Goal: Transaction & Acquisition: Purchase product/service

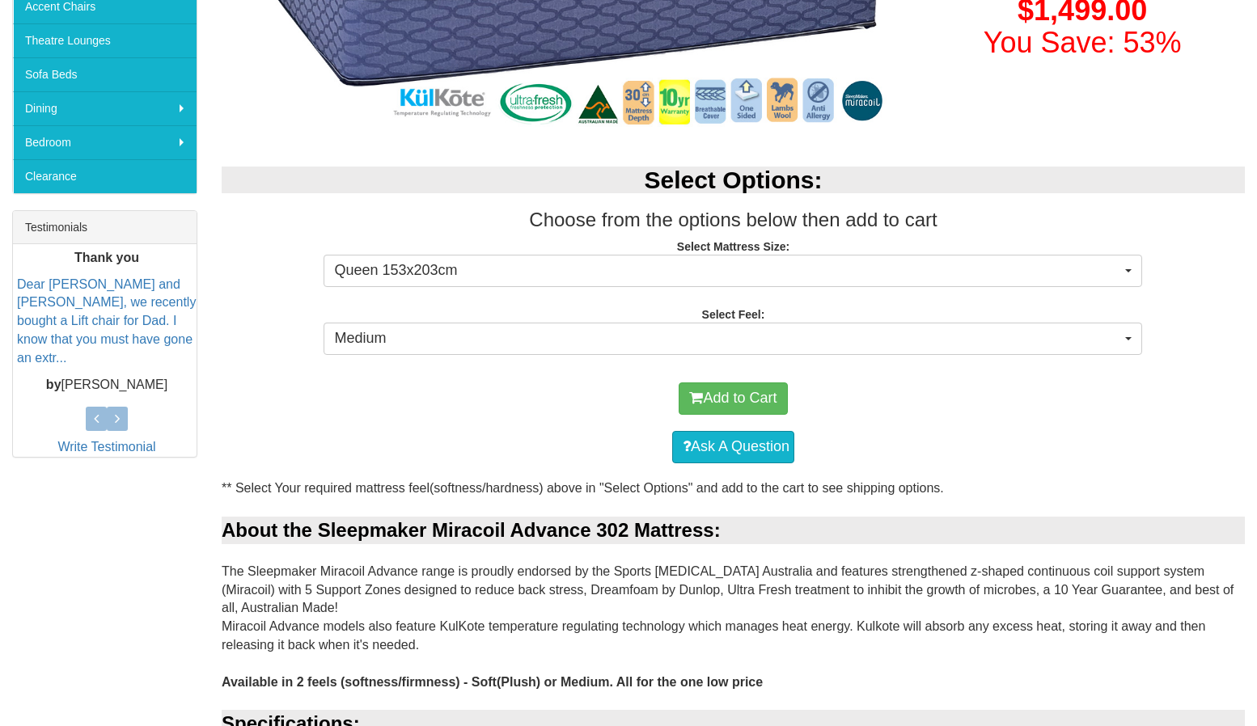
scroll to position [693, 0]
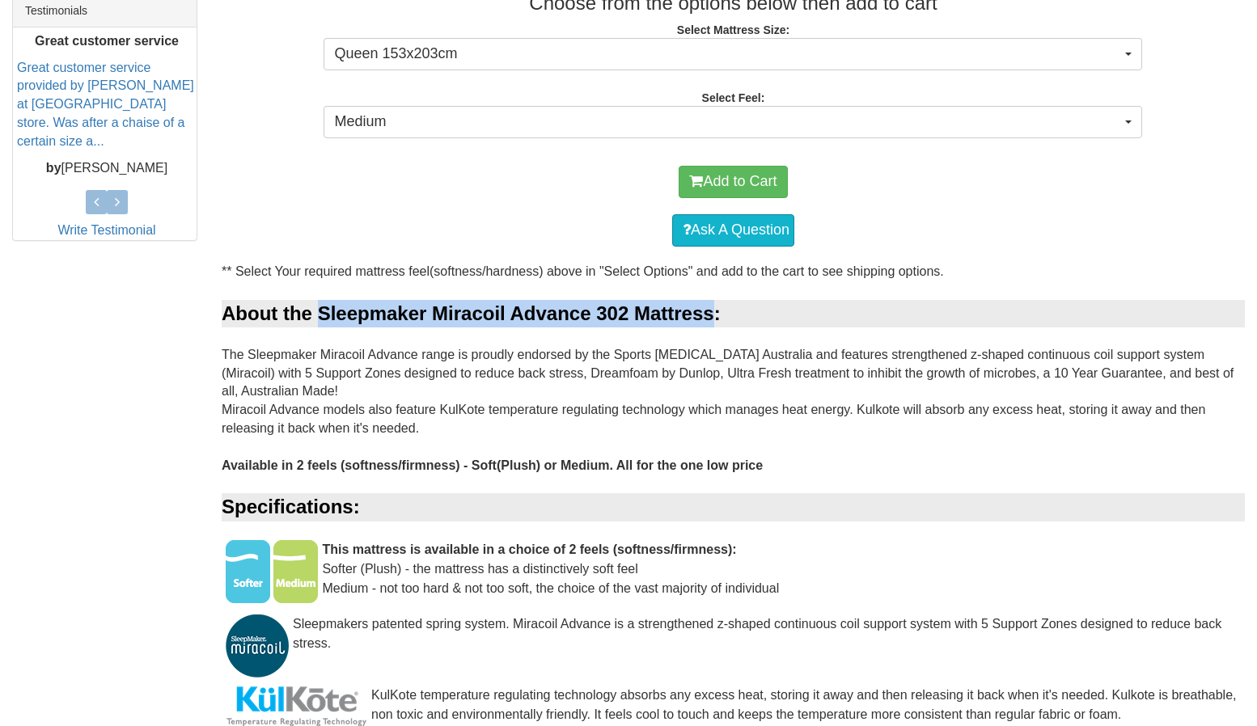
drag, startPoint x: 320, startPoint y: 315, endPoint x: 714, endPoint y: 319, distance: 394.0
click at [714, 319] on div "About the Sleepmaker Miracoil Advance 302 Mattress:" at bounding box center [733, 314] width 1023 height 28
copy div "Sleepmaker Miracoil Advance 302 Mattress"
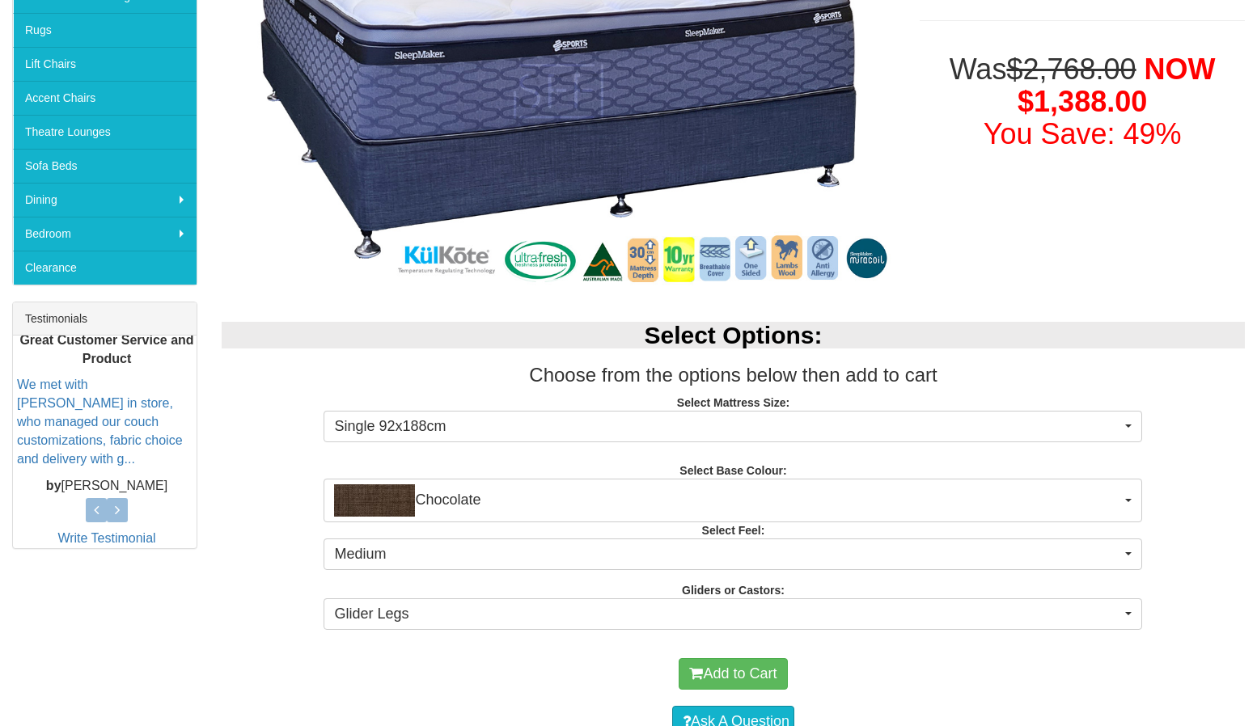
scroll to position [458, 0]
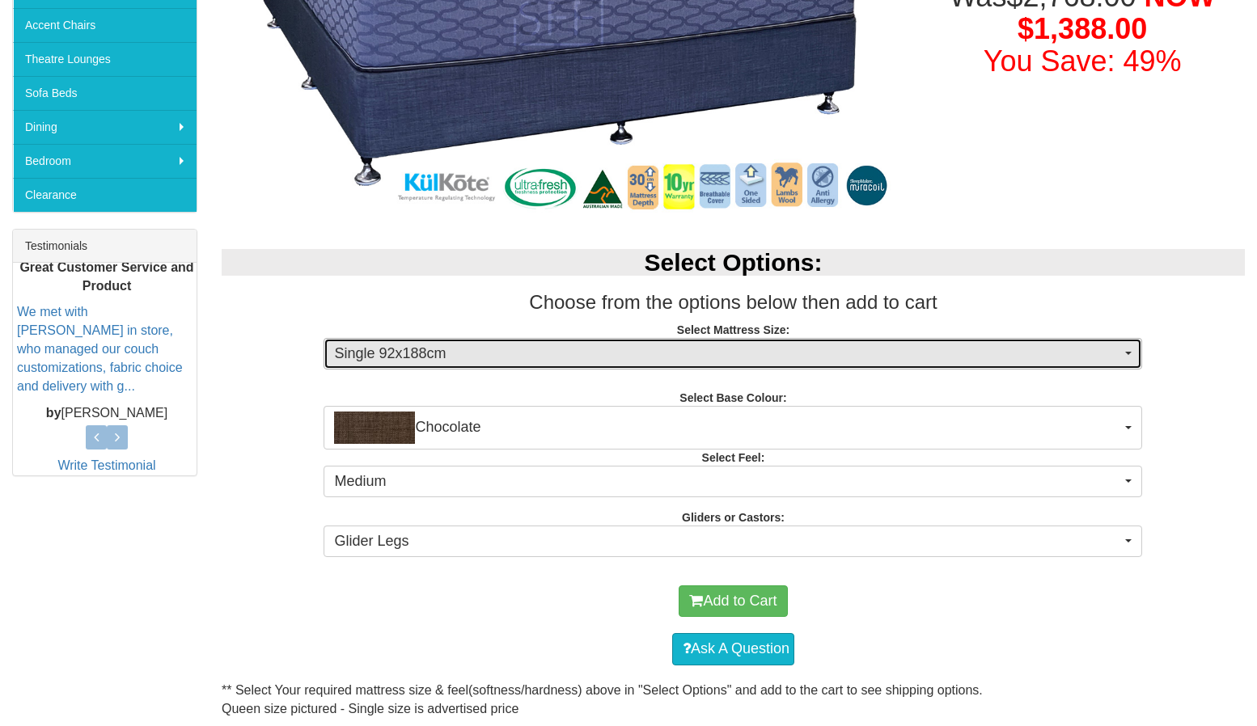
click at [367, 354] on span "Single 92x188cm" at bounding box center [727, 354] width 787 height 21
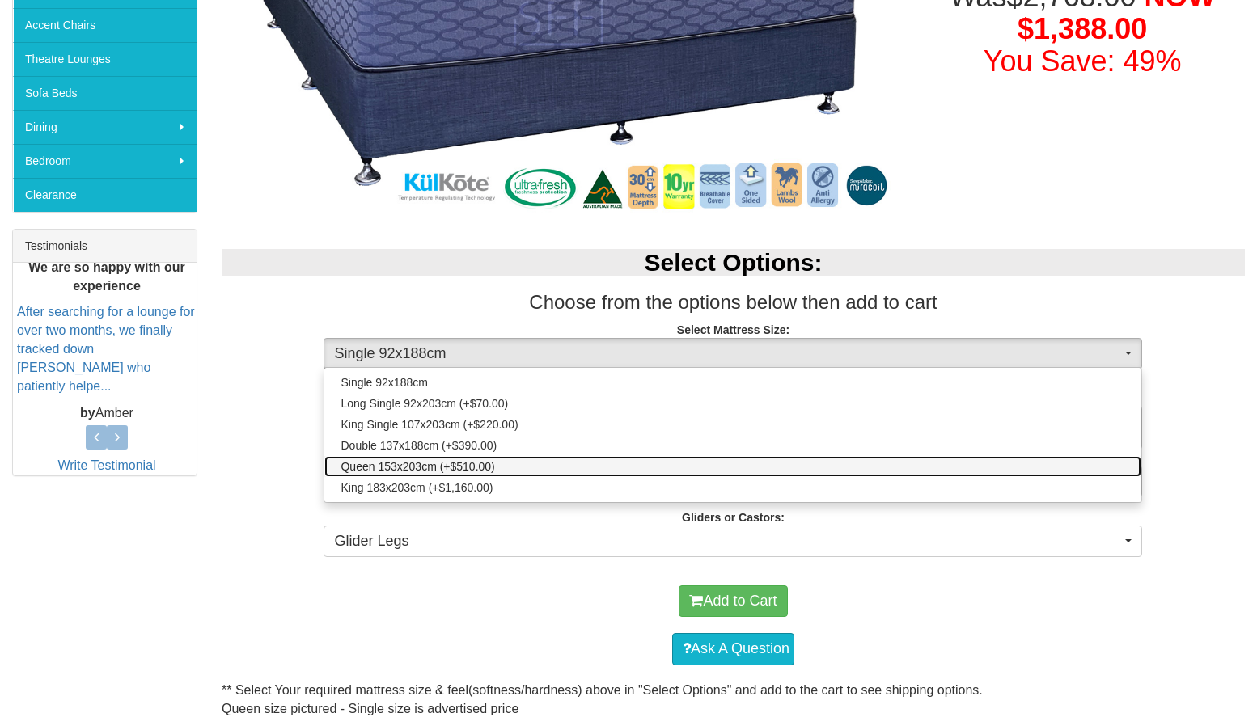
click at [362, 464] on span "Queen 153x203cm (+$510.00)" at bounding box center [418, 467] width 154 height 16
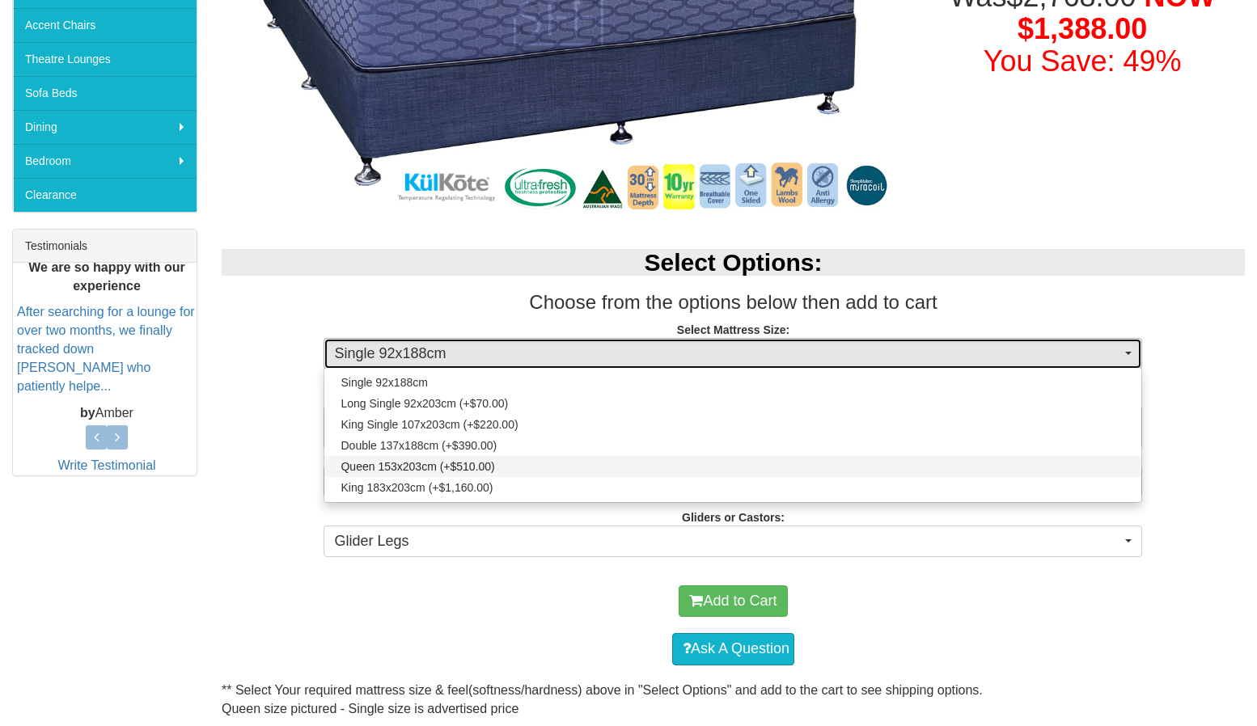
select select "1876"
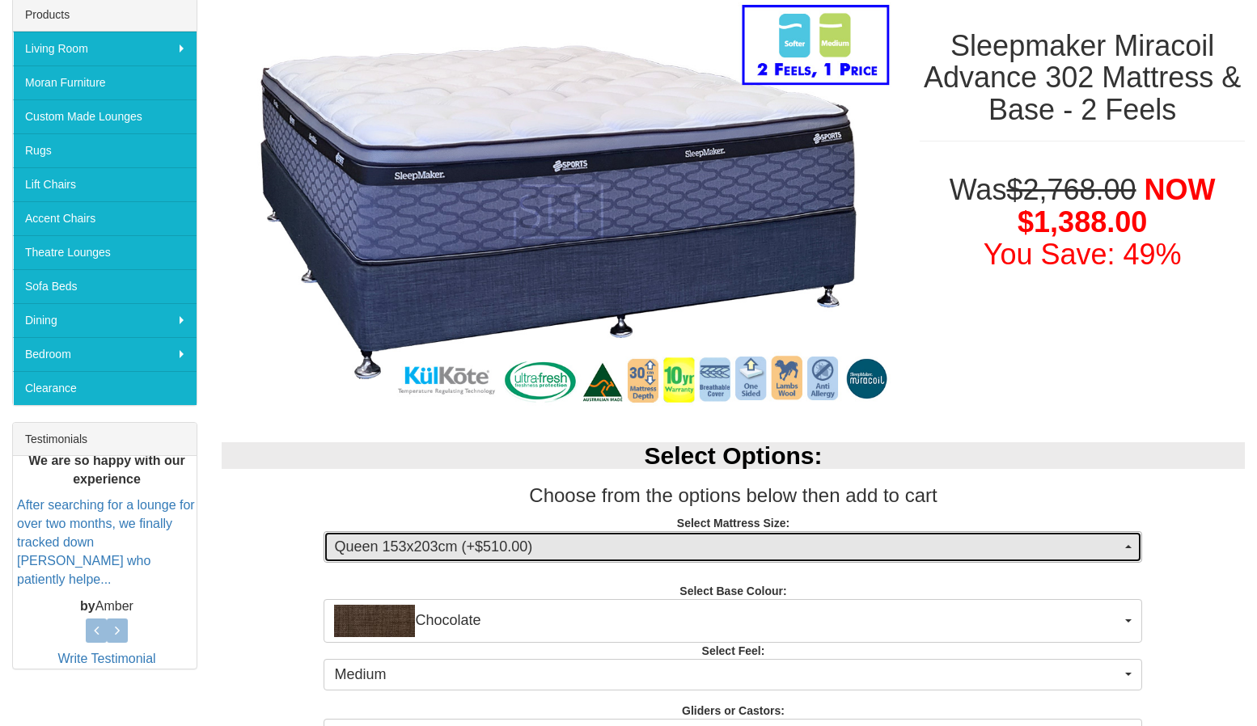
scroll to position [243, 0]
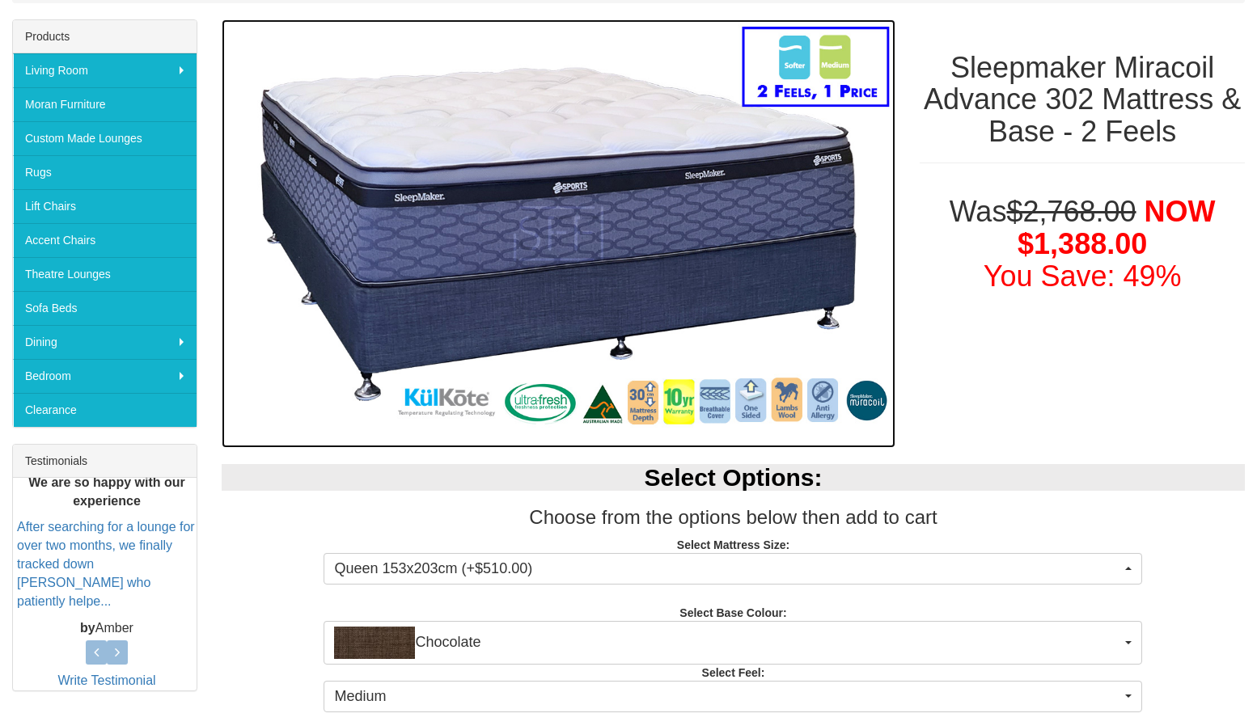
click at [291, 413] on img at bounding box center [559, 234] width 674 height 430
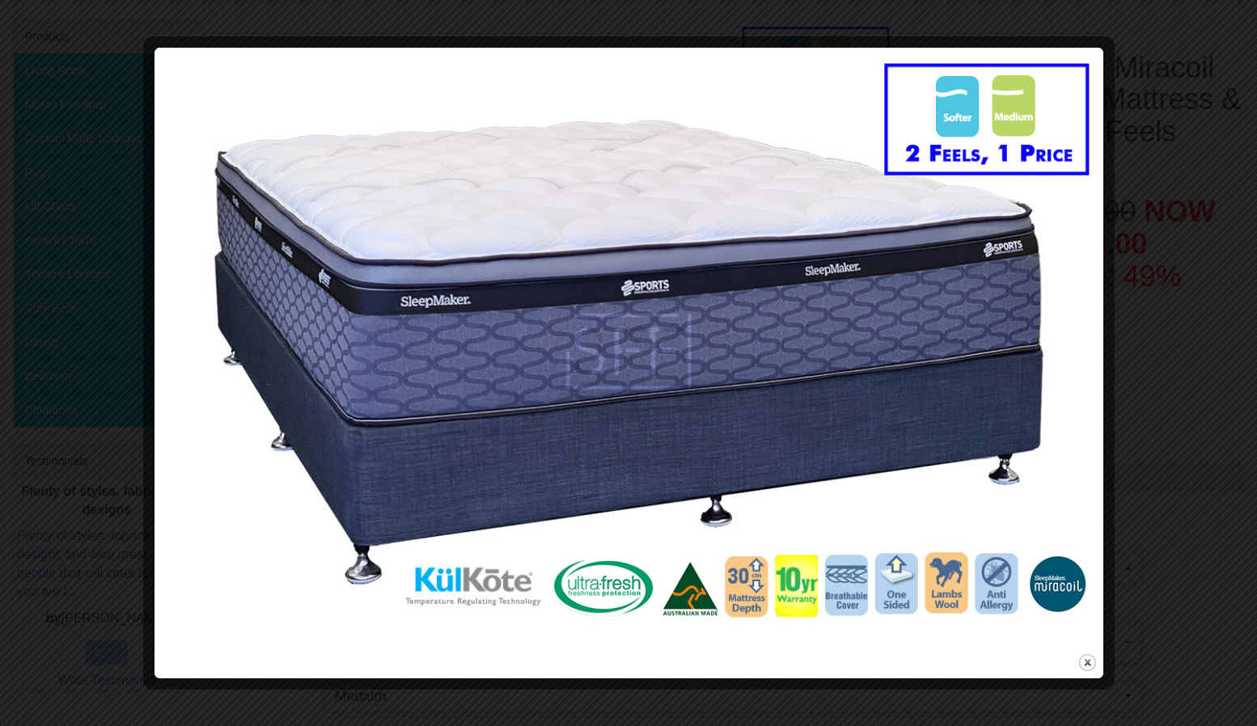
click at [50, 556] on div at bounding box center [628, 363] width 1257 height 726
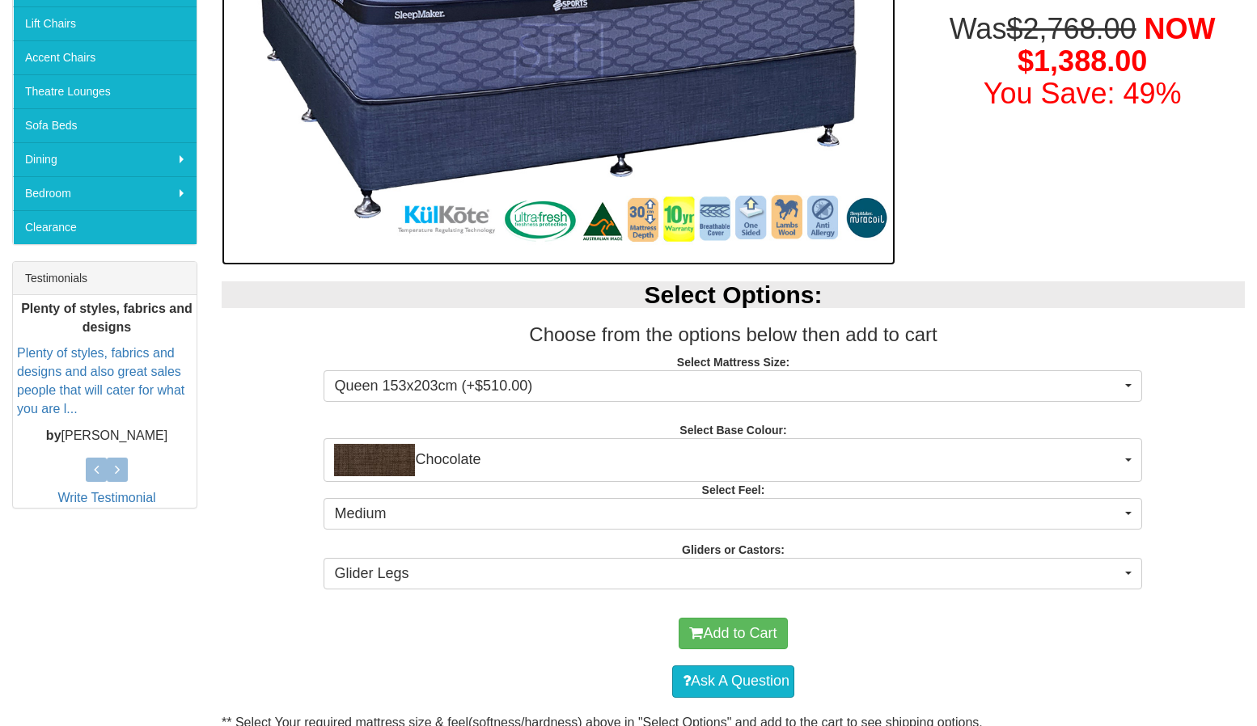
scroll to position [440, 0]
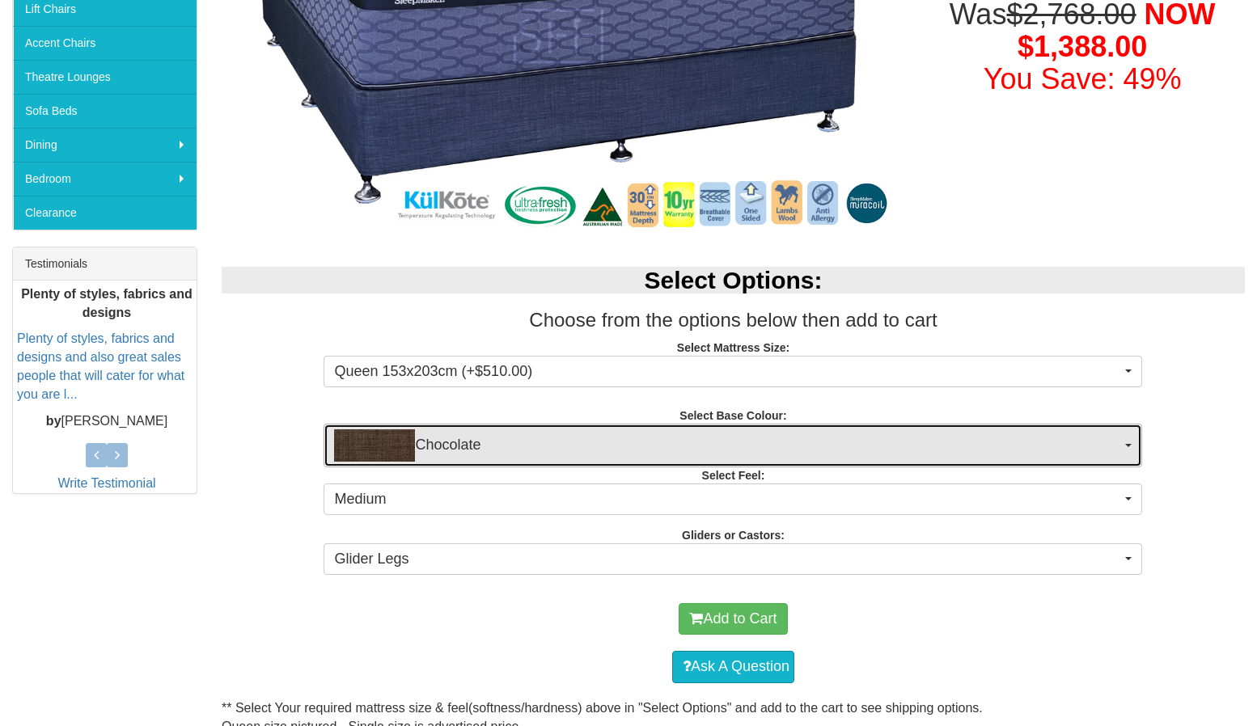
click at [407, 452] on img "button" at bounding box center [374, 446] width 81 height 32
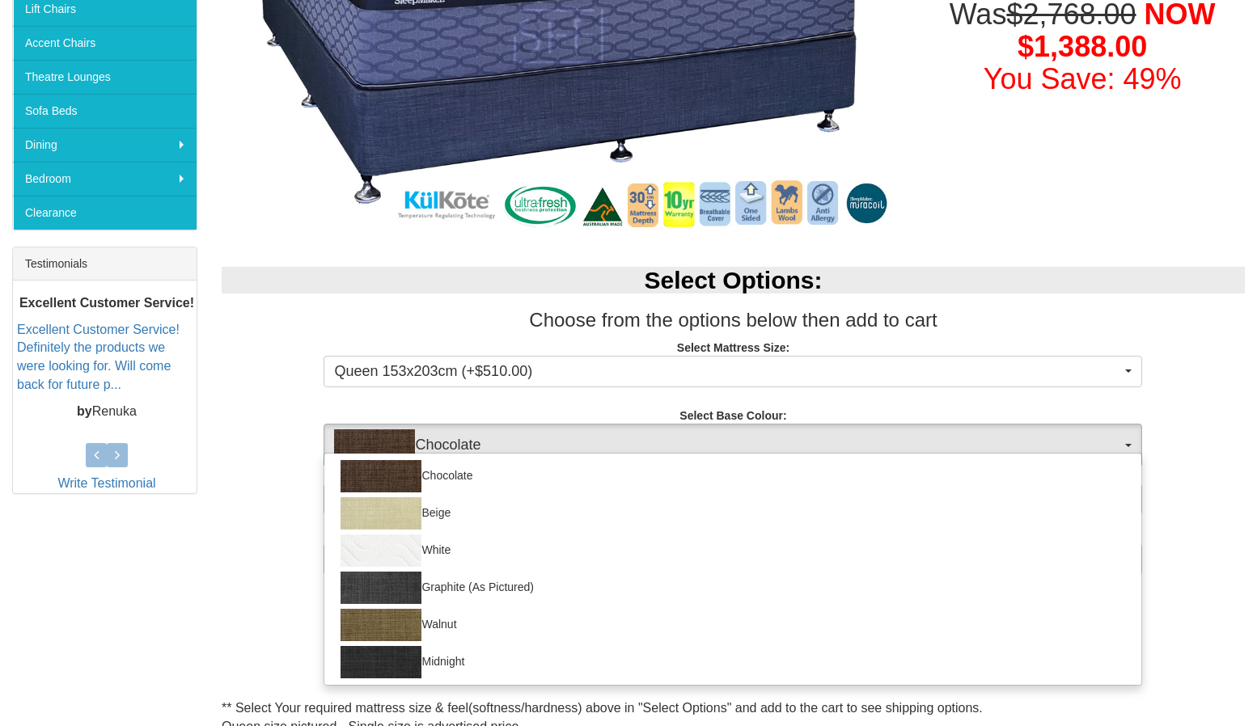
click at [399, 404] on div "Select Options: Choose from the options below then add to cart Select Mattress …" at bounding box center [734, 419] width 1048 height 336
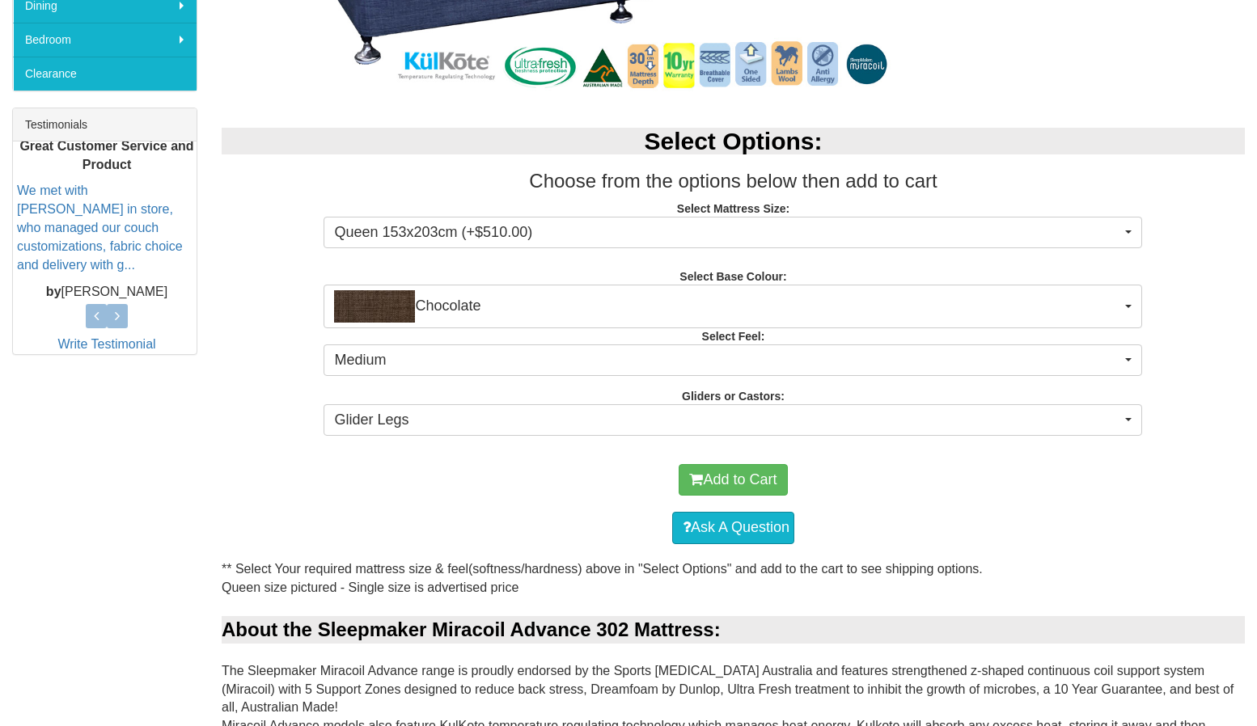
scroll to position [578, 0]
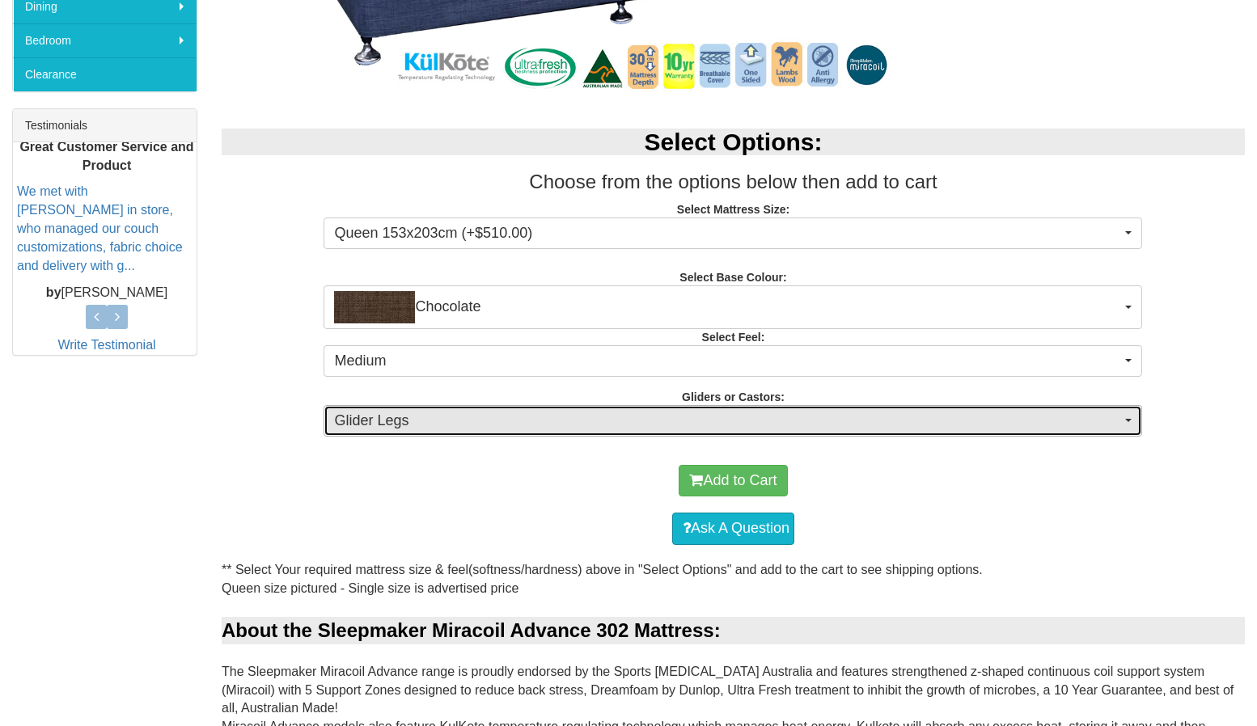
click at [710, 417] on span "Glider Legs" at bounding box center [727, 421] width 787 height 21
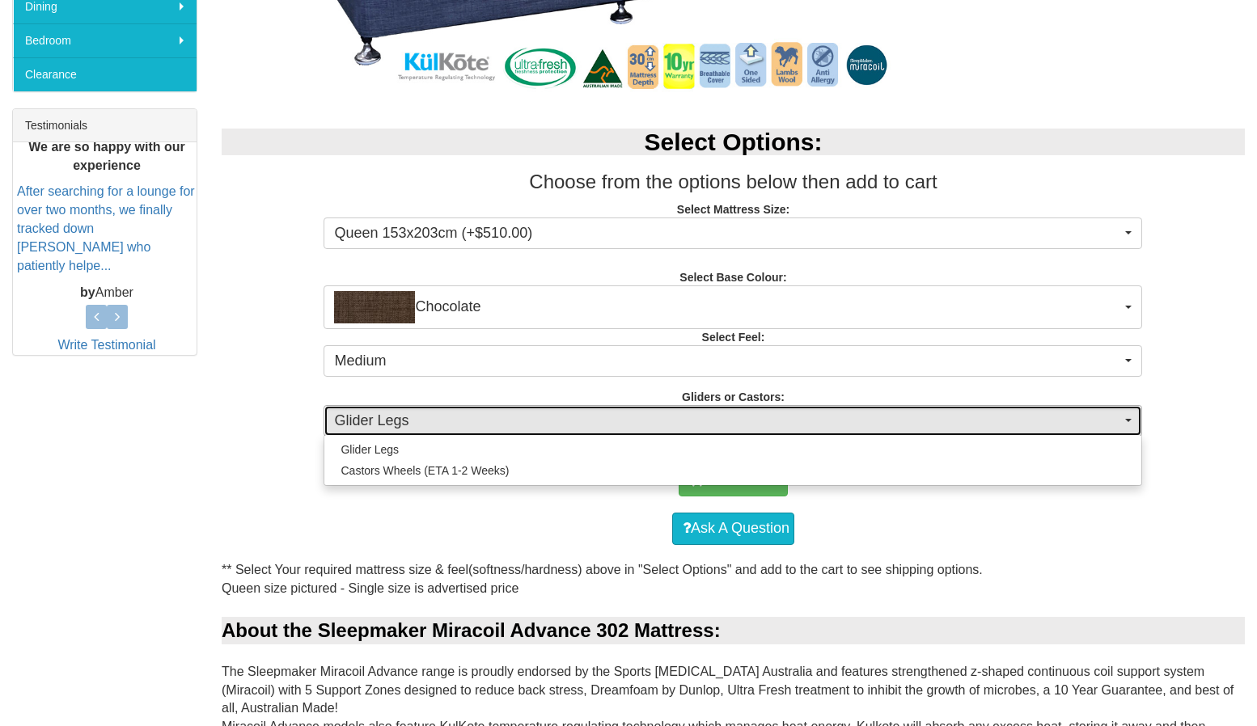
click at [709, 417] on span "Glider Legs" at bounding box center [727, 421] width 787 height 21
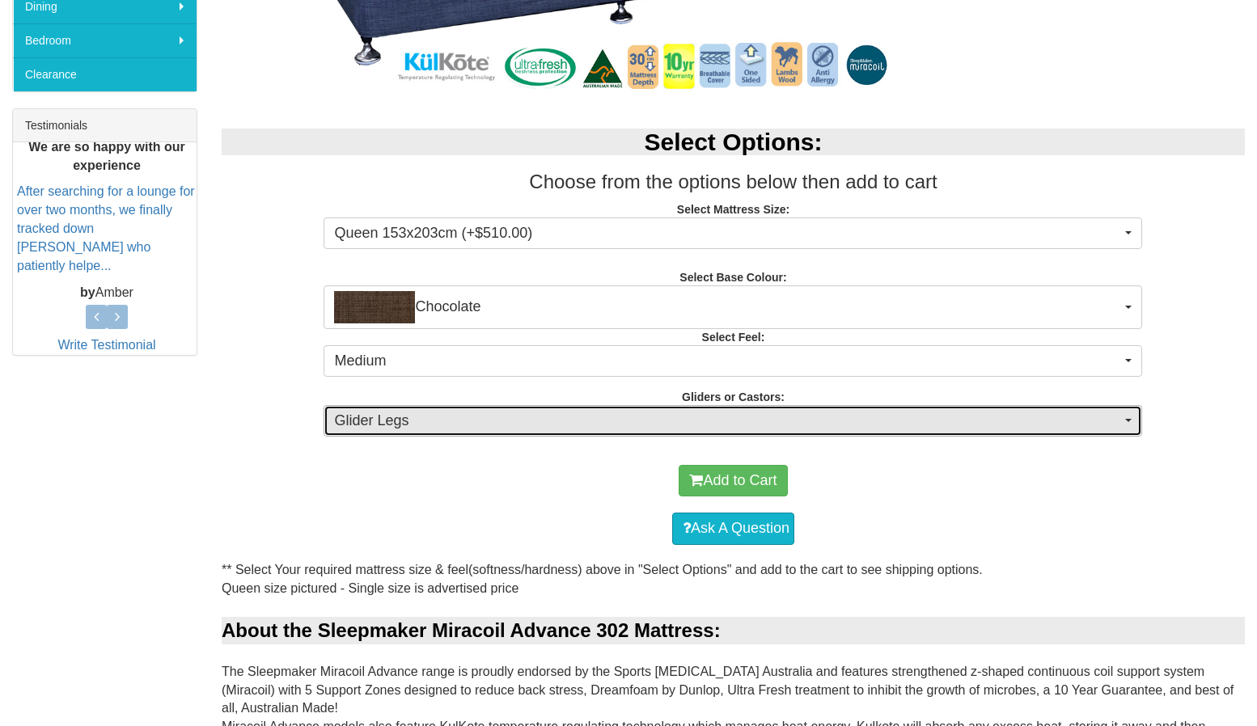
click at [716, 423] on span "Glider Legs" at bounding box center [727, 421] width 787 height 21
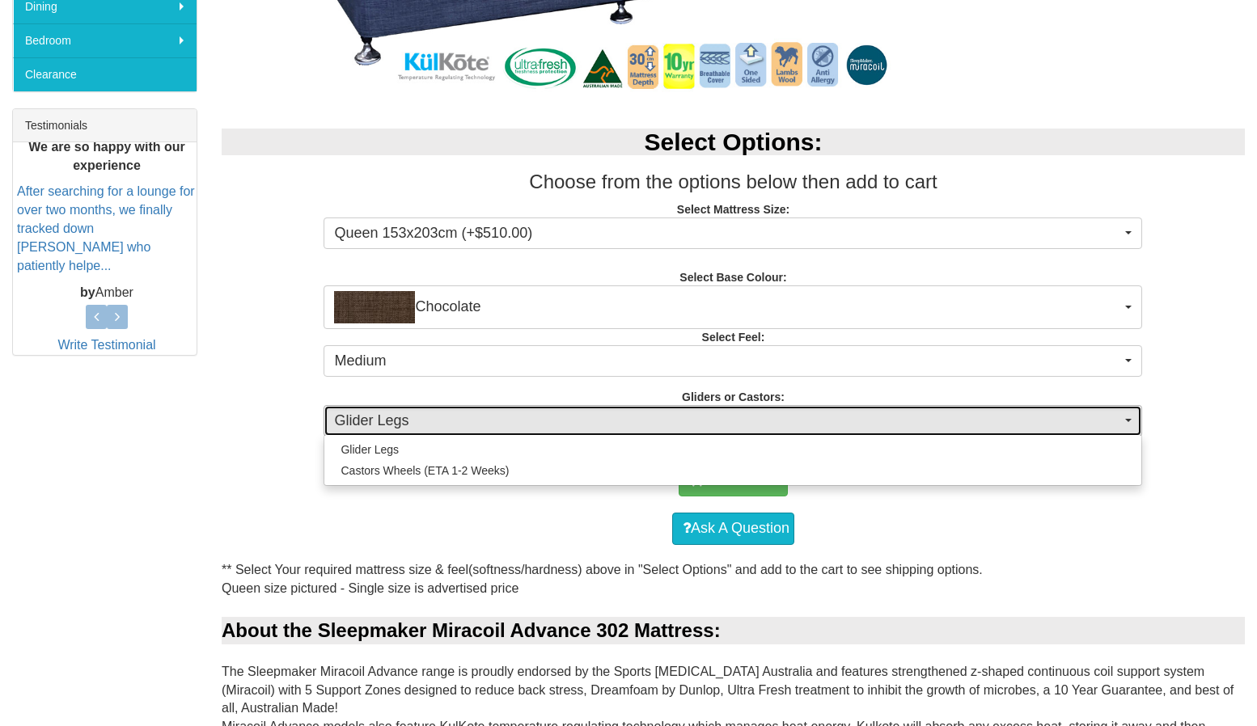
click at [716, 423] on span "Glider Legs" at bounding box center [727, 421] width 787 height 21
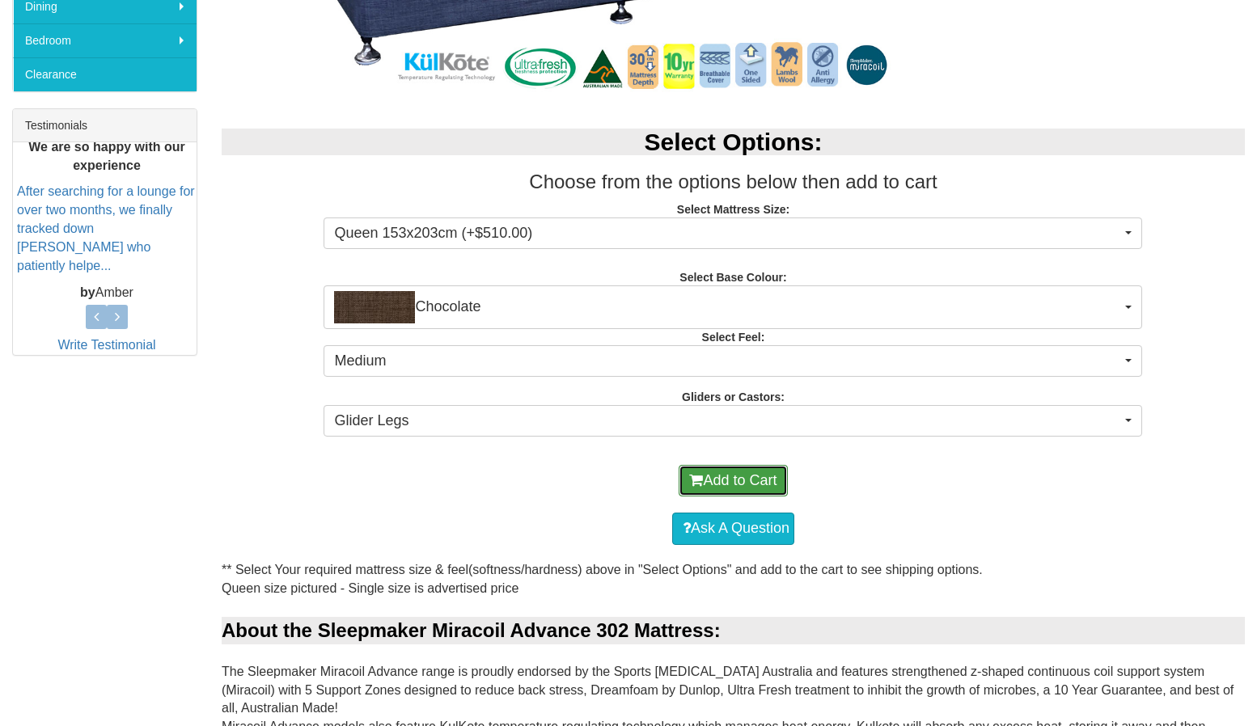
click at [724, 474] on button "Add to Cart" at bounding box center [733, 481] width 108 height 32
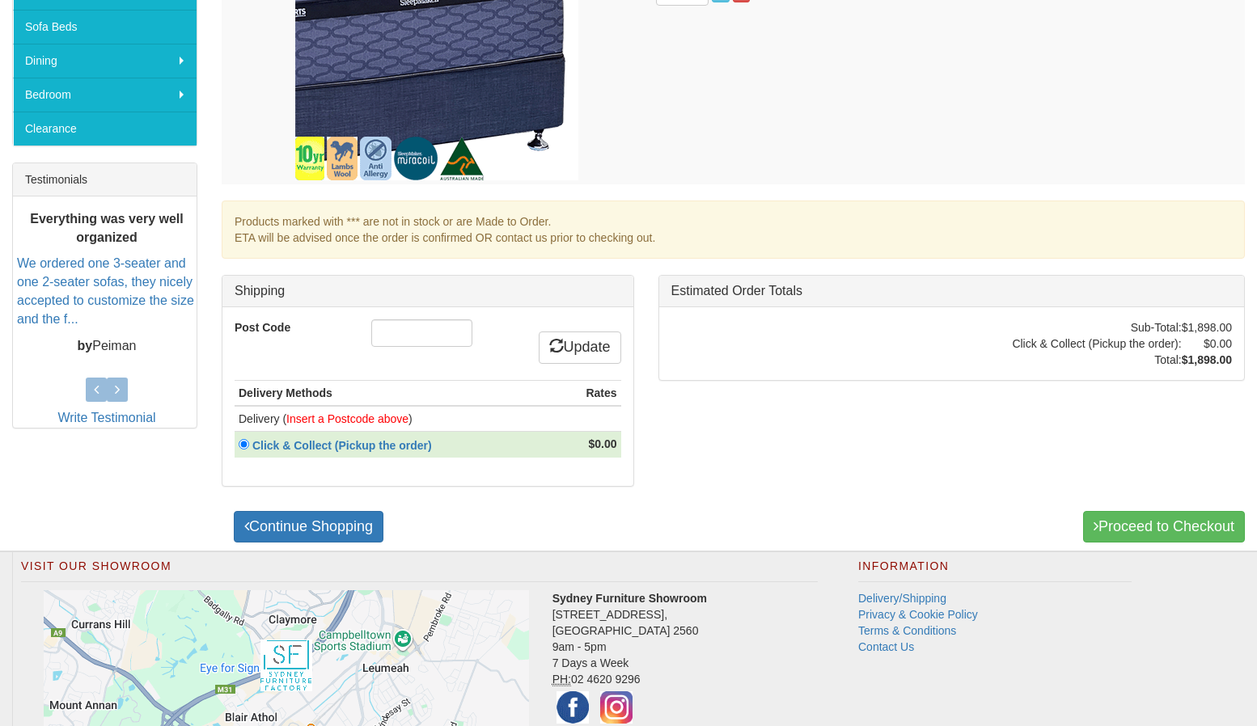
scroll to position [565, 0]
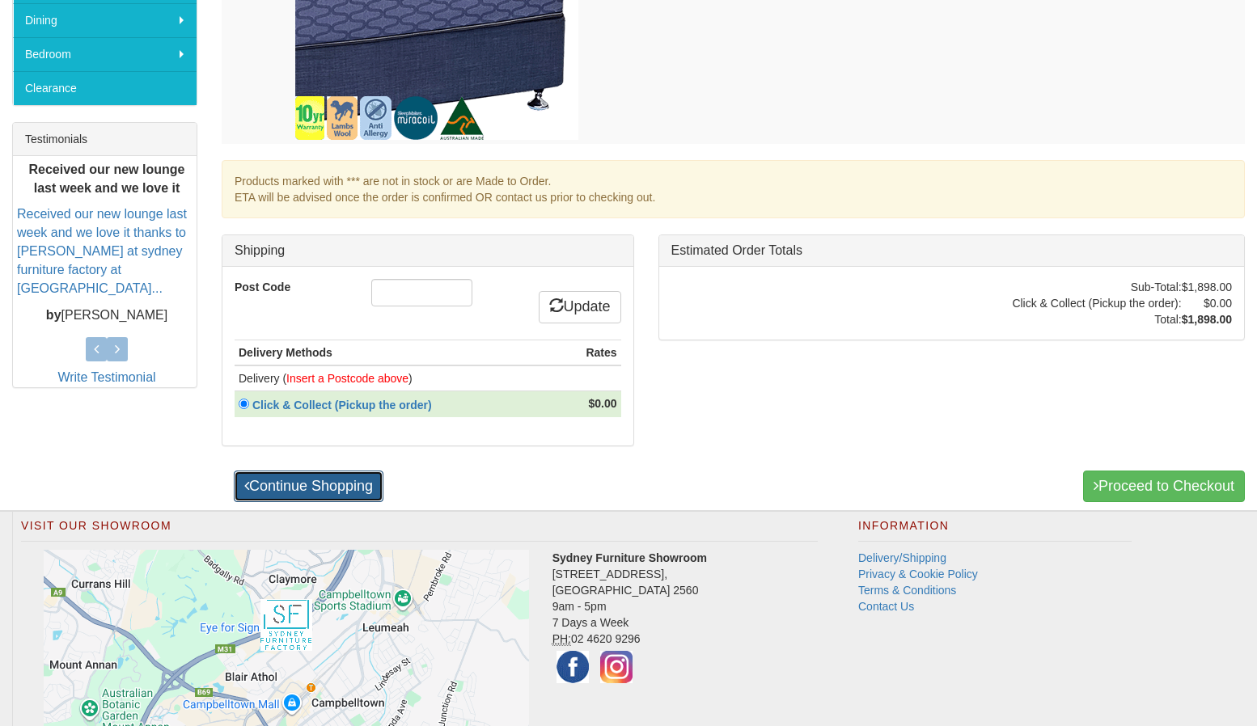
click at [311, 486] on link "Continue Shopping" at bounding box center [309, 487] width 150 height 32
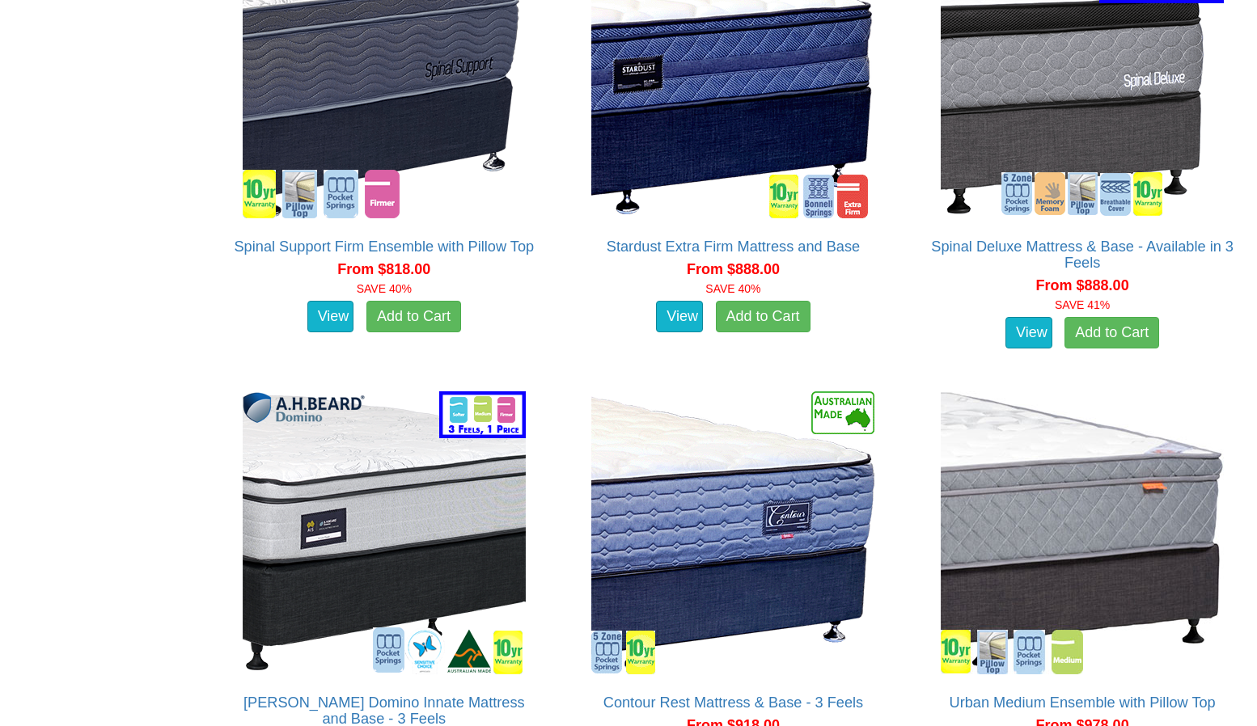
scroll to position [2508, 0]
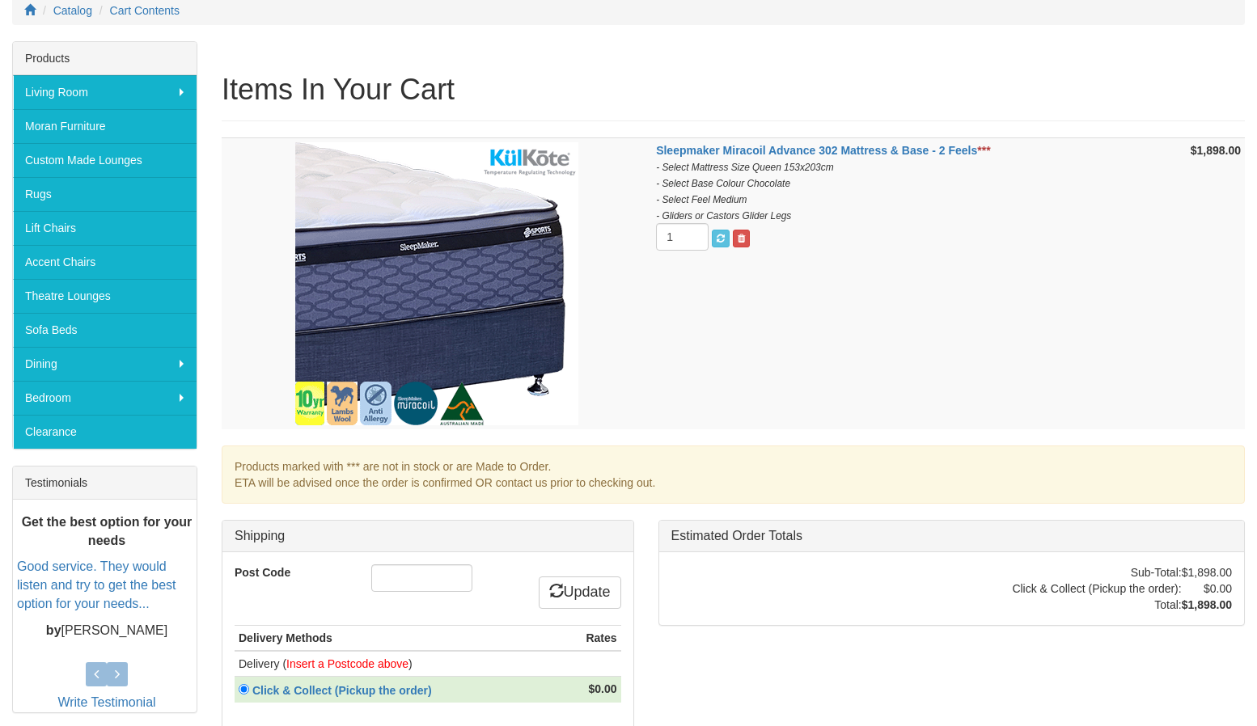
scroll to position [112, 0]
